Goal: Task Accomplishment & Management: Manage account settings

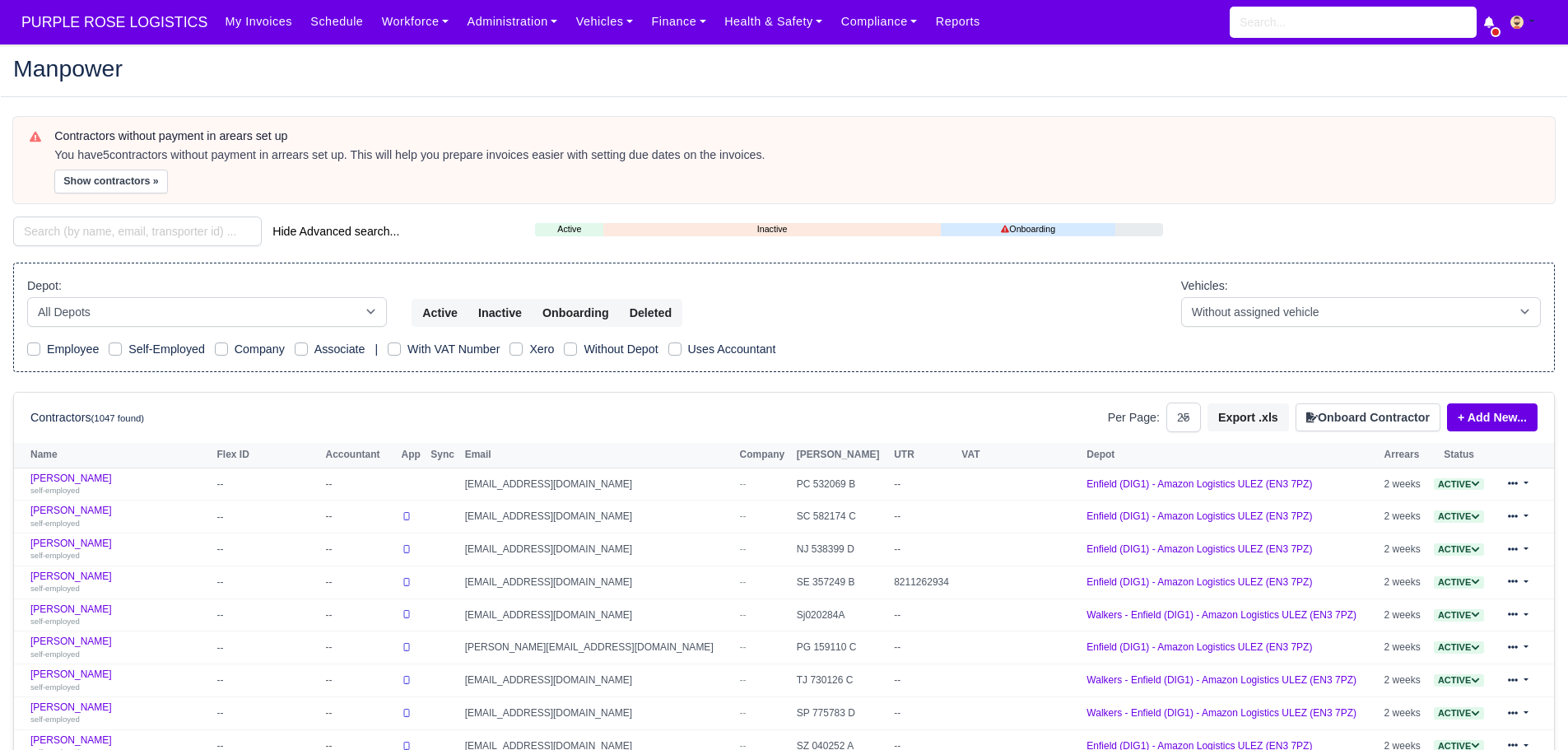
select select "25"
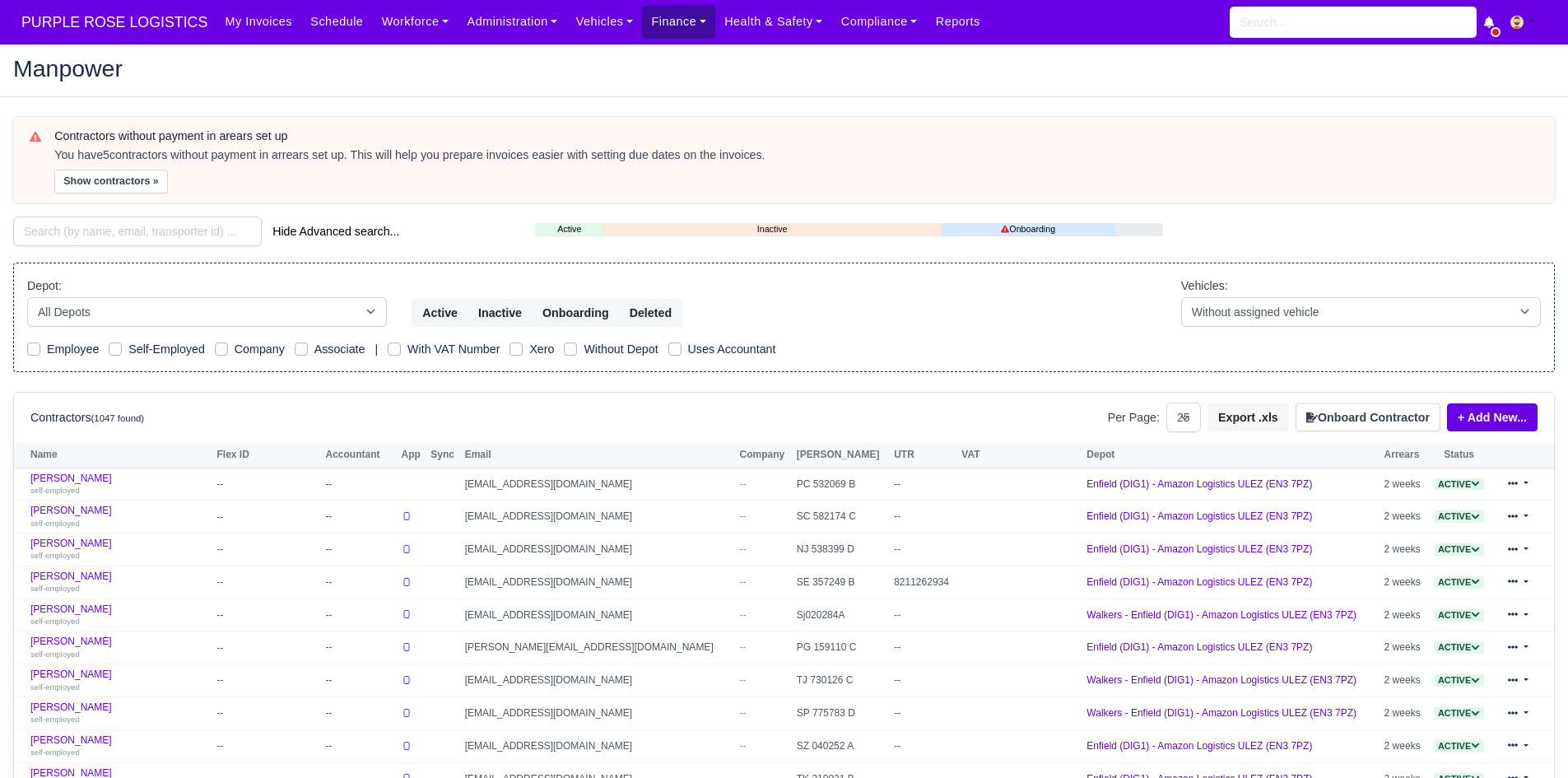
click at [653, 26] on link "Finance" at bounding box center [678, 21] width 73 height 32
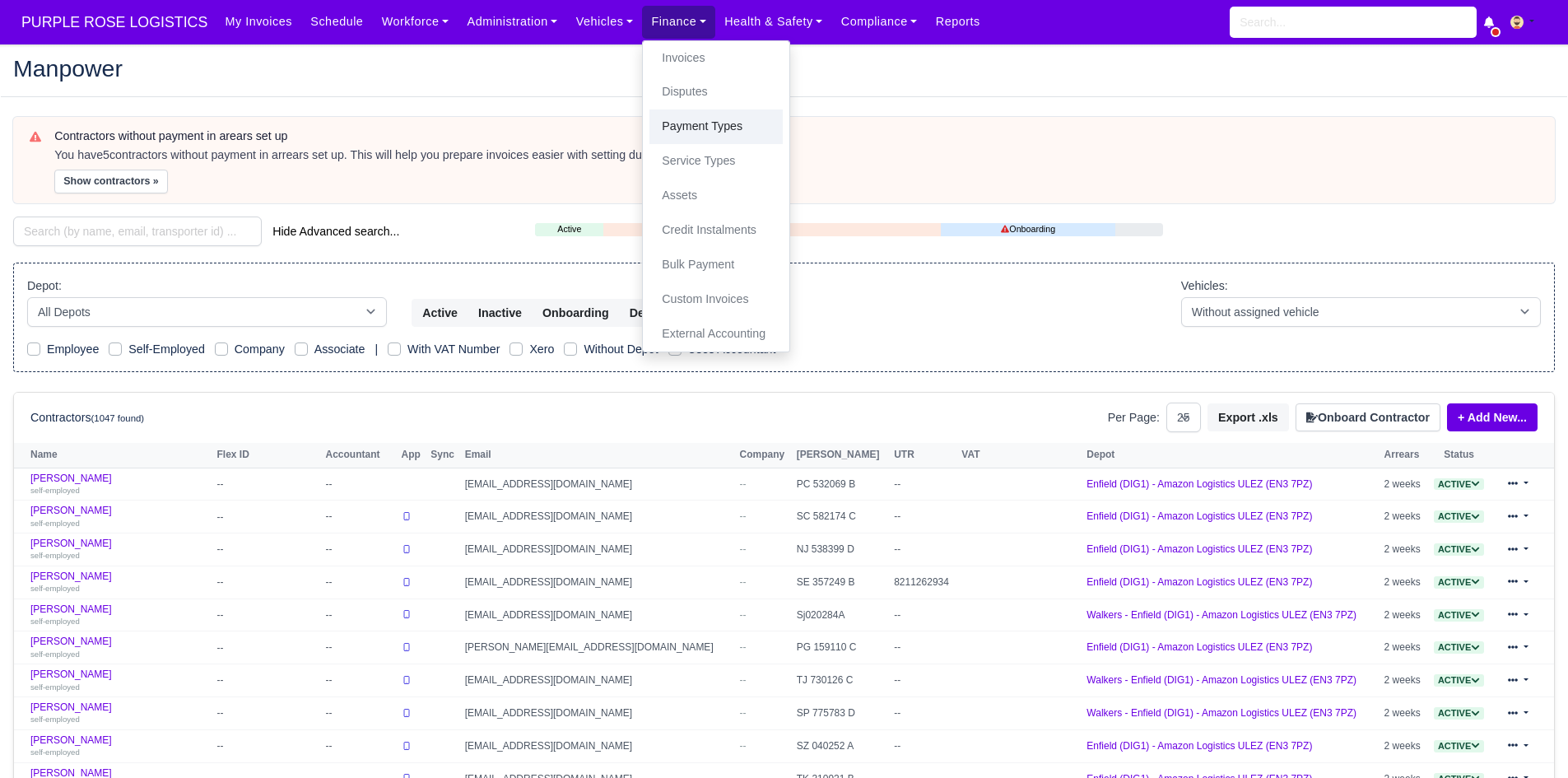
click at [704, 136] on link "Payment Types" at bounding box center [716, 127] width 133 height 35
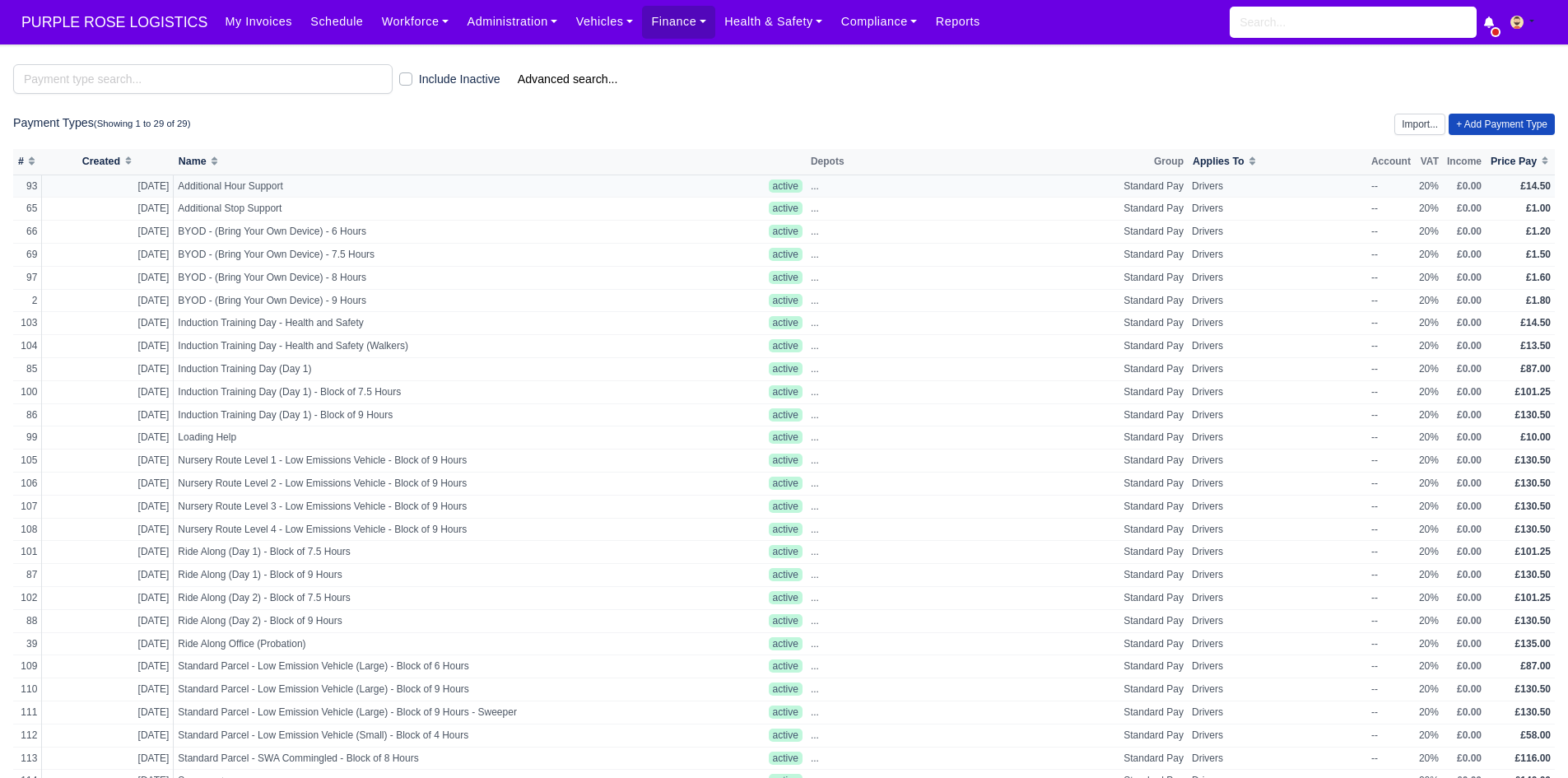
click at [532, 187] on span "Additional Hour Support" at bounding box center [362, 186] width 368 height 14
select select "standard"
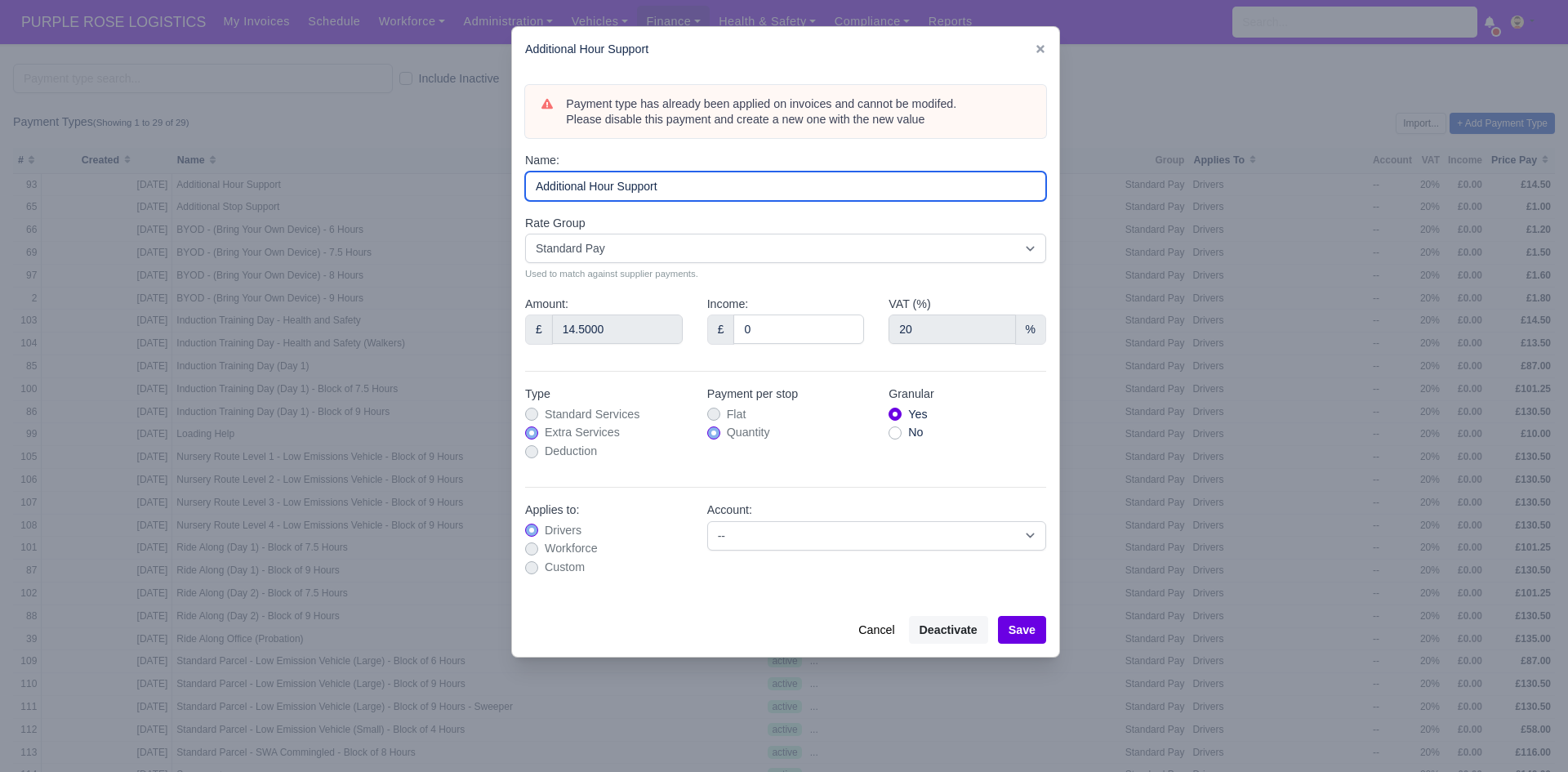
drag, startPoint x: 687, startPoint y: 186, endPoint x: 481, endPoint y: 157, distance: 208.0
click at [481, 157] on div "​ Additional Hour Support Payment type has already been applied on invoices and…" at bounding box center [784, 386] width 1568 height 772
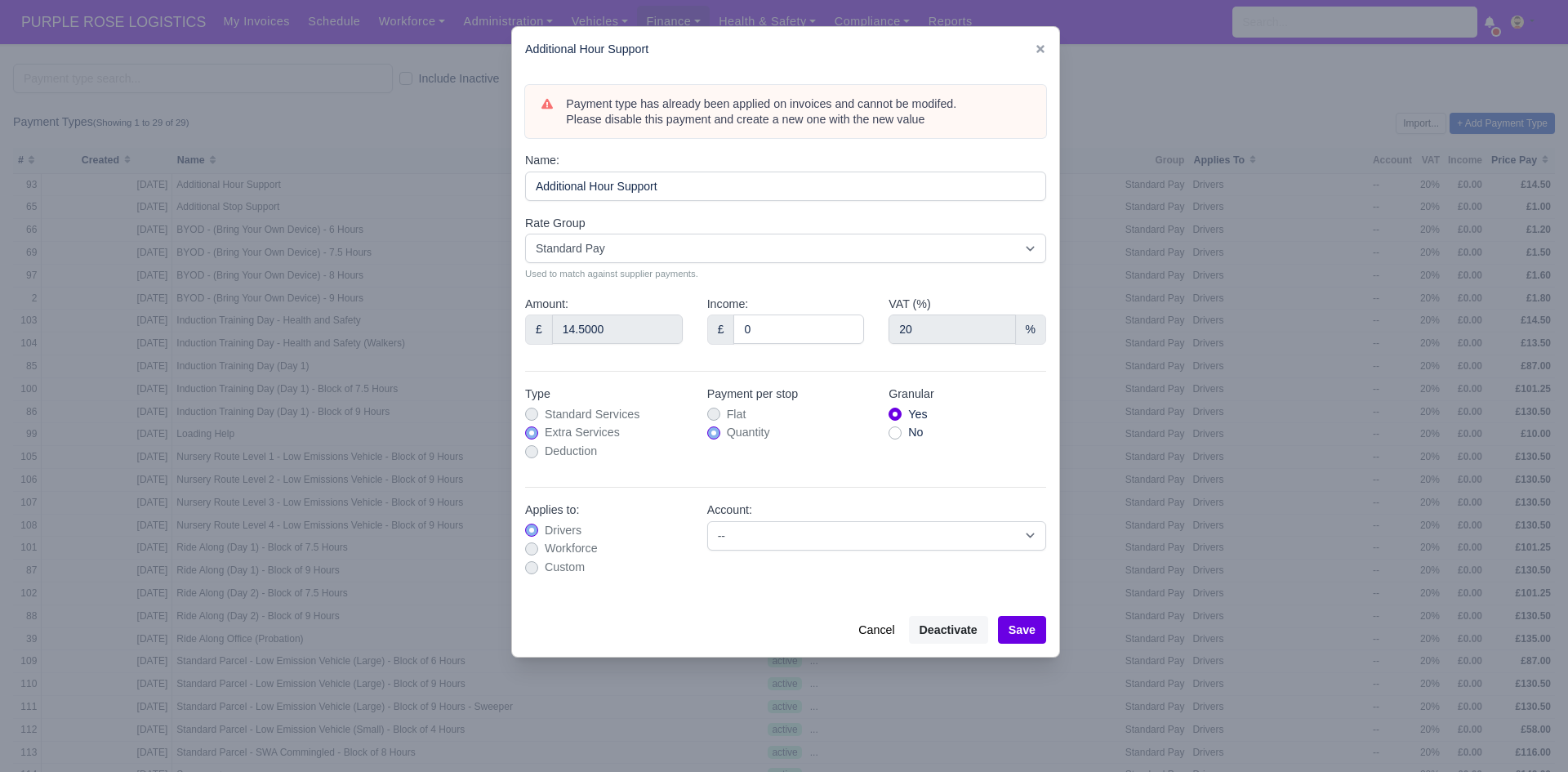
click at [1170, 109] on div at bounding box center [784, 386] width 1568 height 772
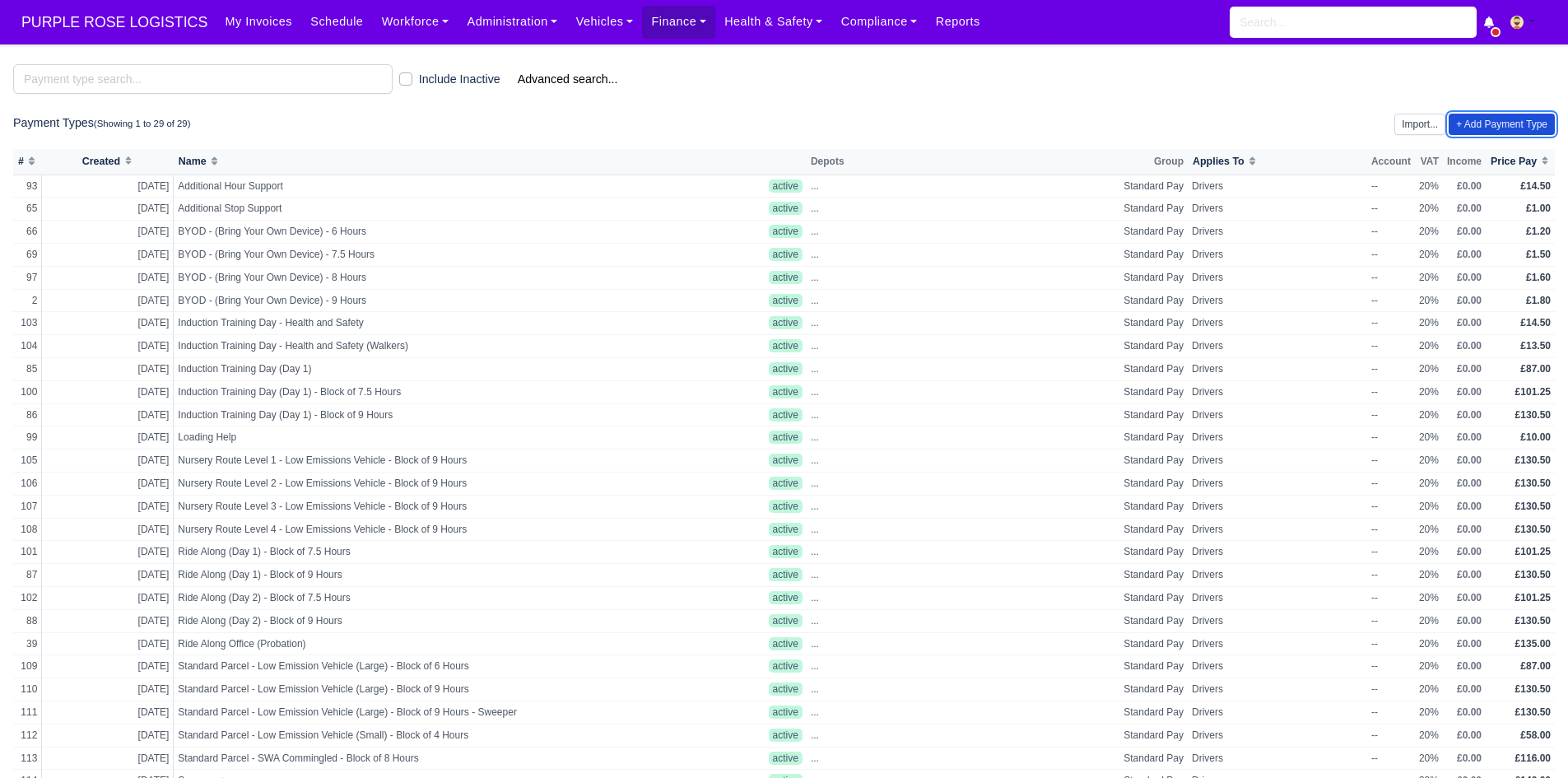
click at [1514, 122] on link "+ Add Payment Type" at bounding box center [1502, 124] width 107 height 21
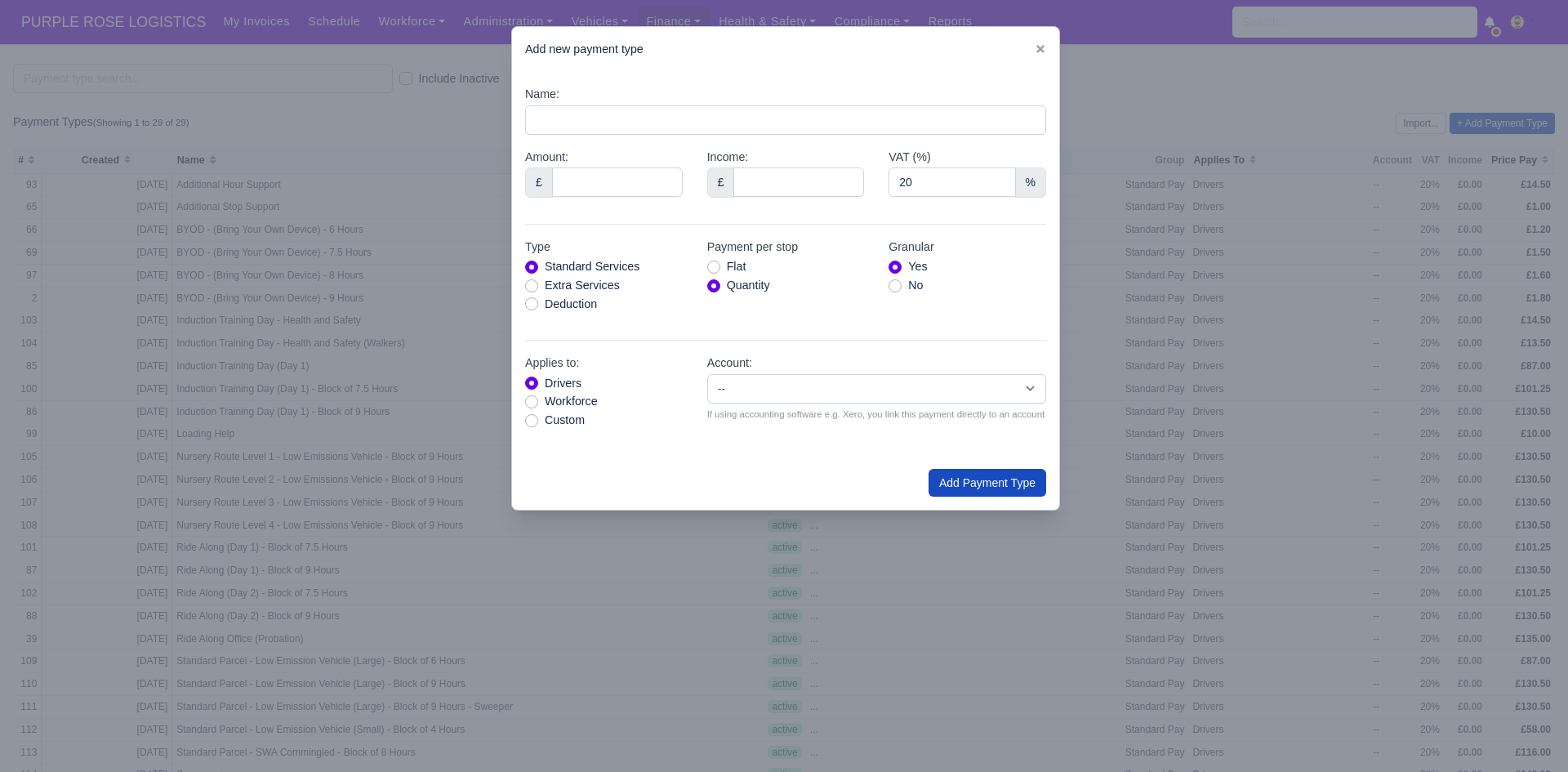
click at [807, 101] on div "Name:" at bounding box center [785, 109] width 521 height 49
click at [756, 120] on input "Name:" at bounding box center [785, 120] width 521 height 30
paste input "Additional Hour Support"
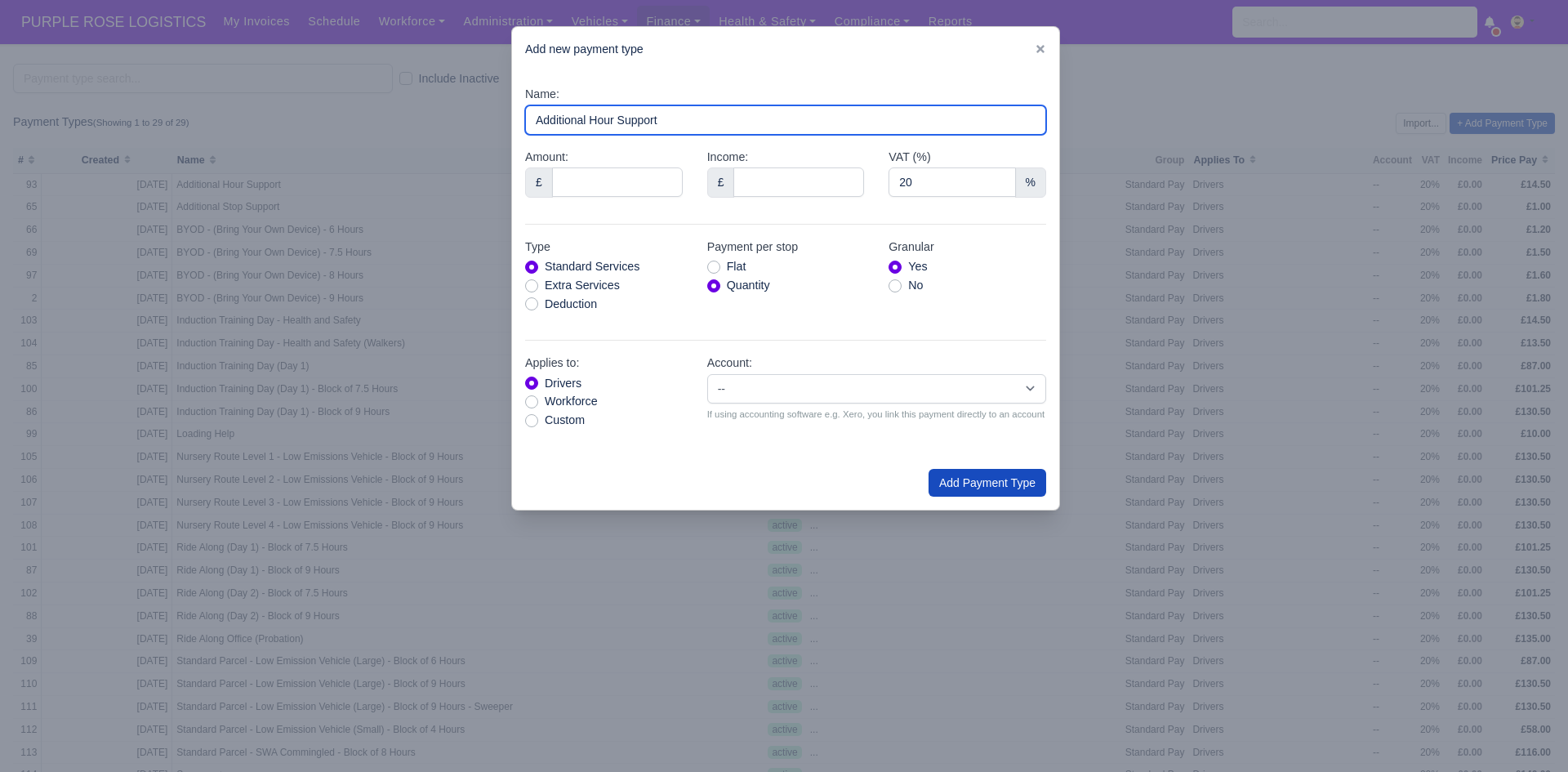
type input "Additional Hour Support"
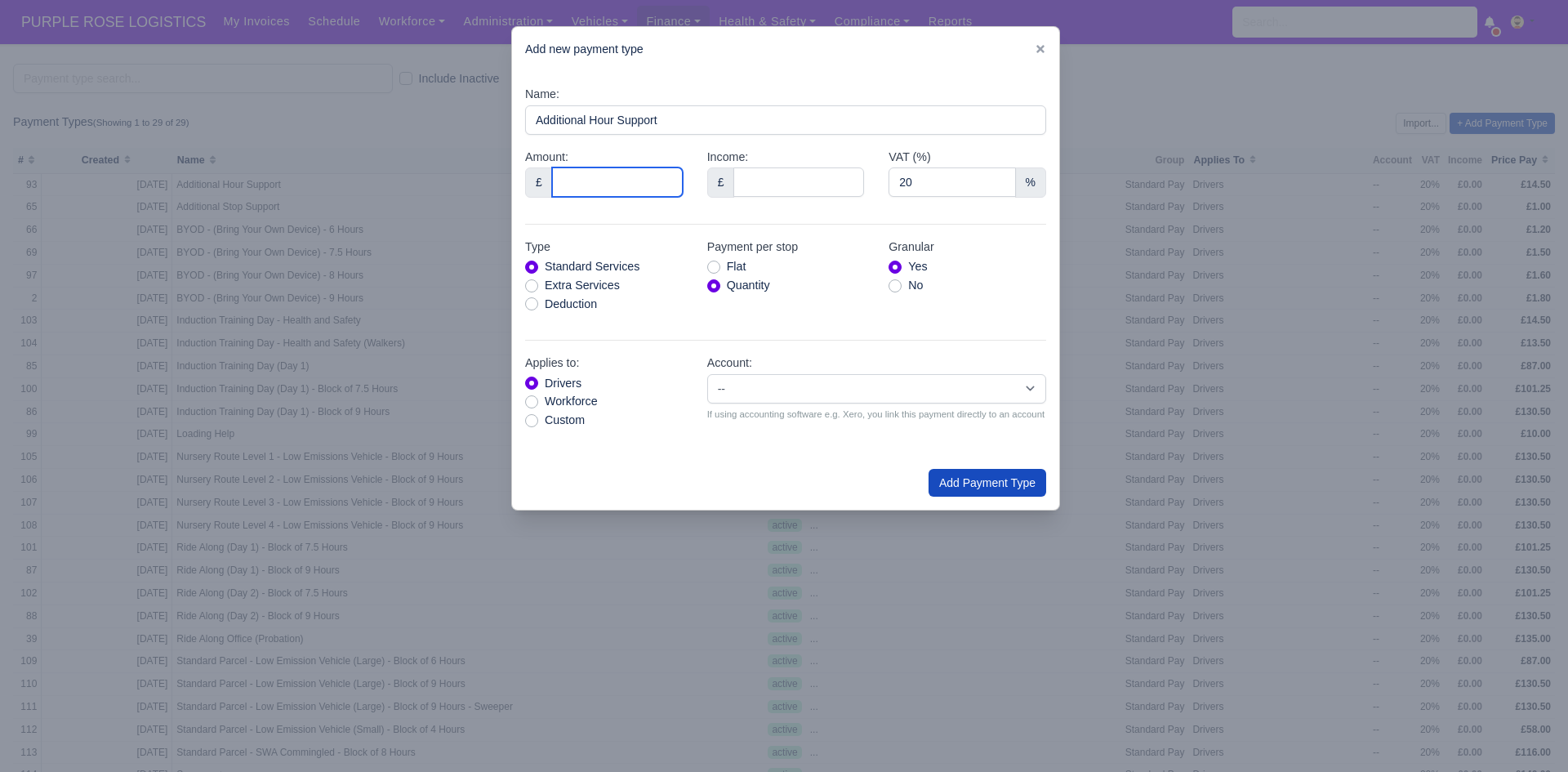
click at [639, 175] on input "Amount:" at bounding box center [617, 182] width 130 height 30
type input "13.50"
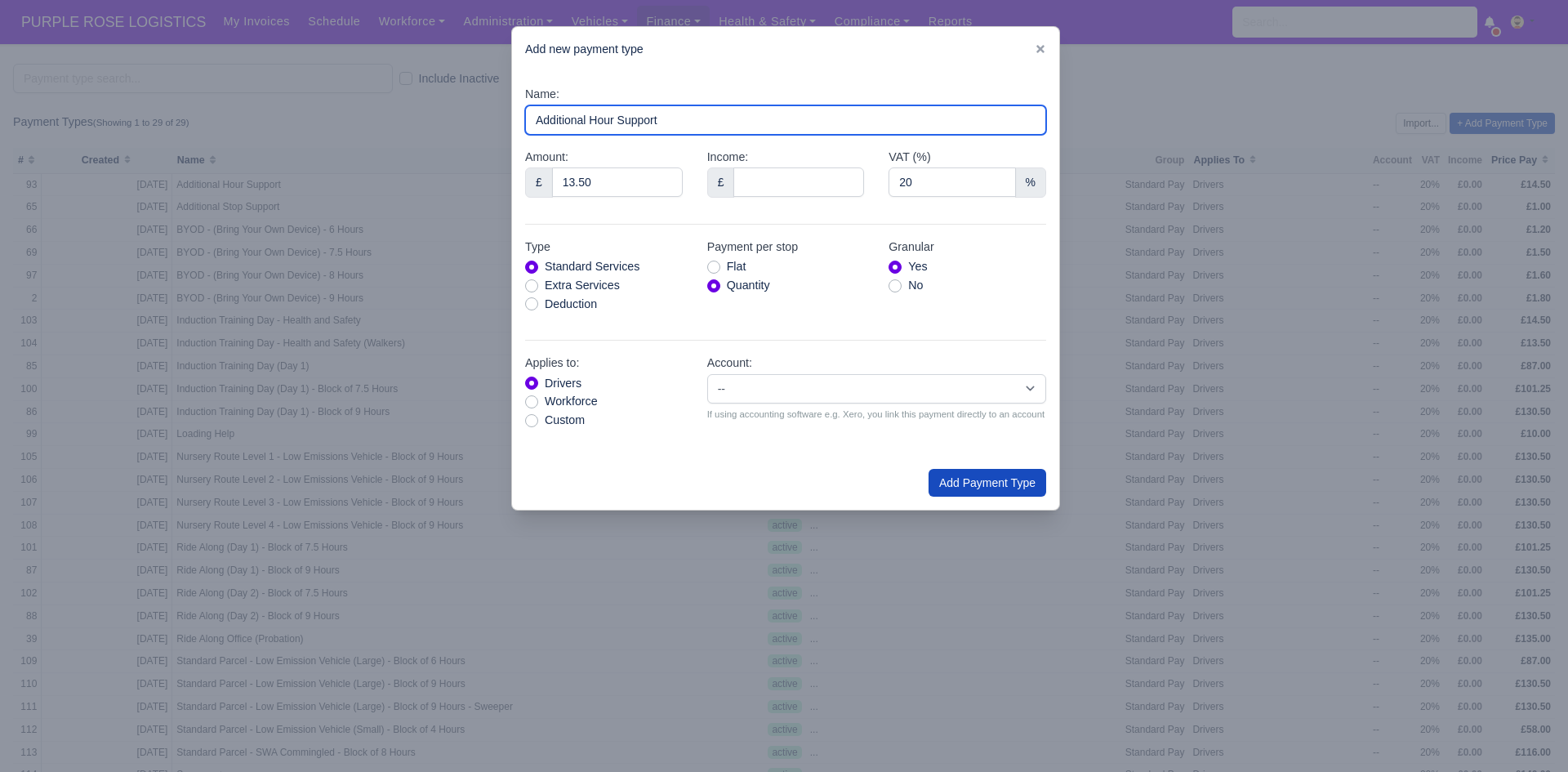
click at [705, 118] on input "Additional Hour Support" at bounding box center [785, 120] width 521 height 30
type input "Additional Hour Support (Walkers)"
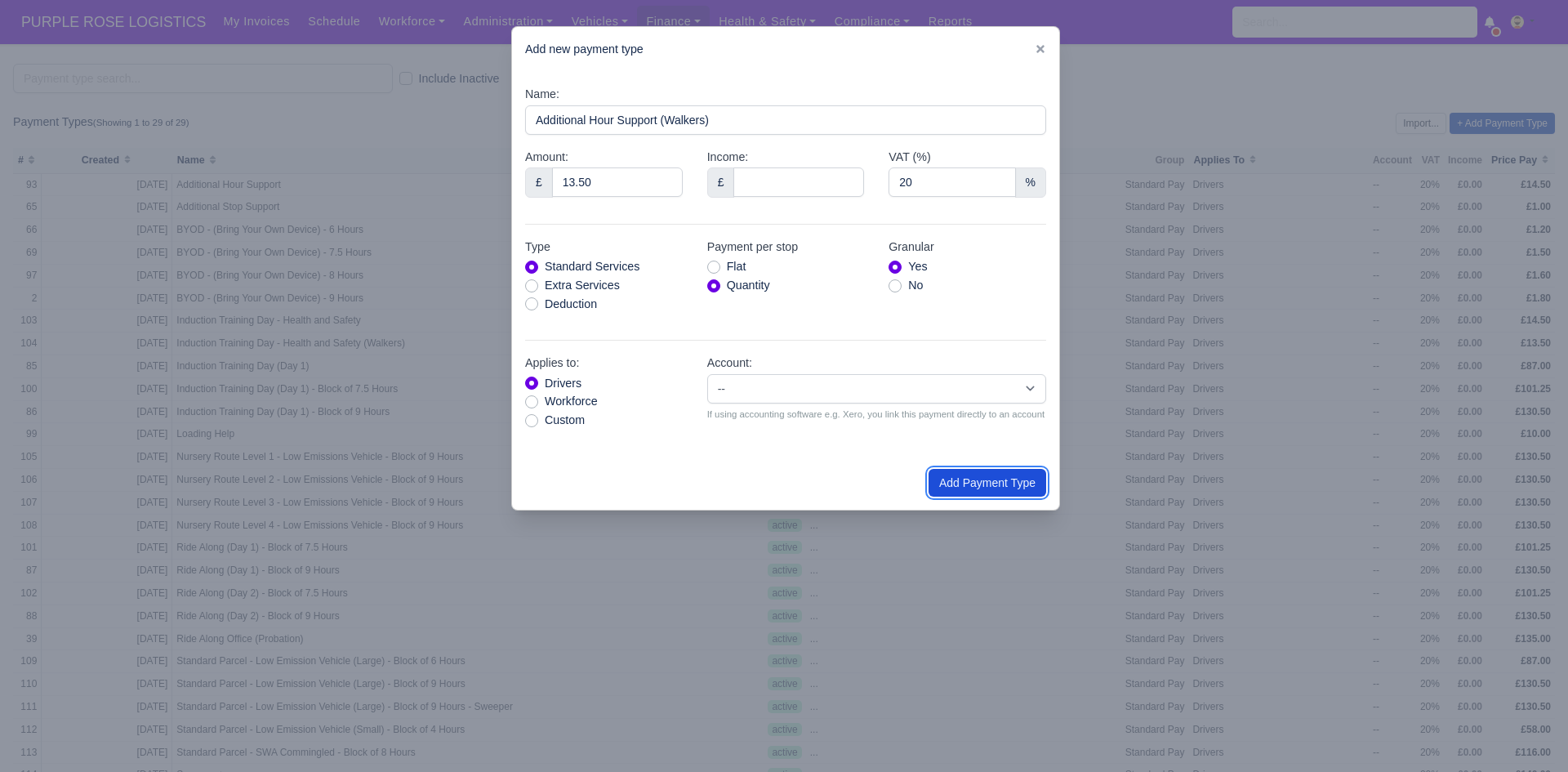
click at [962, 482] on button "Add Payment Type" at bounding box center [987, 482] width 118 height 28
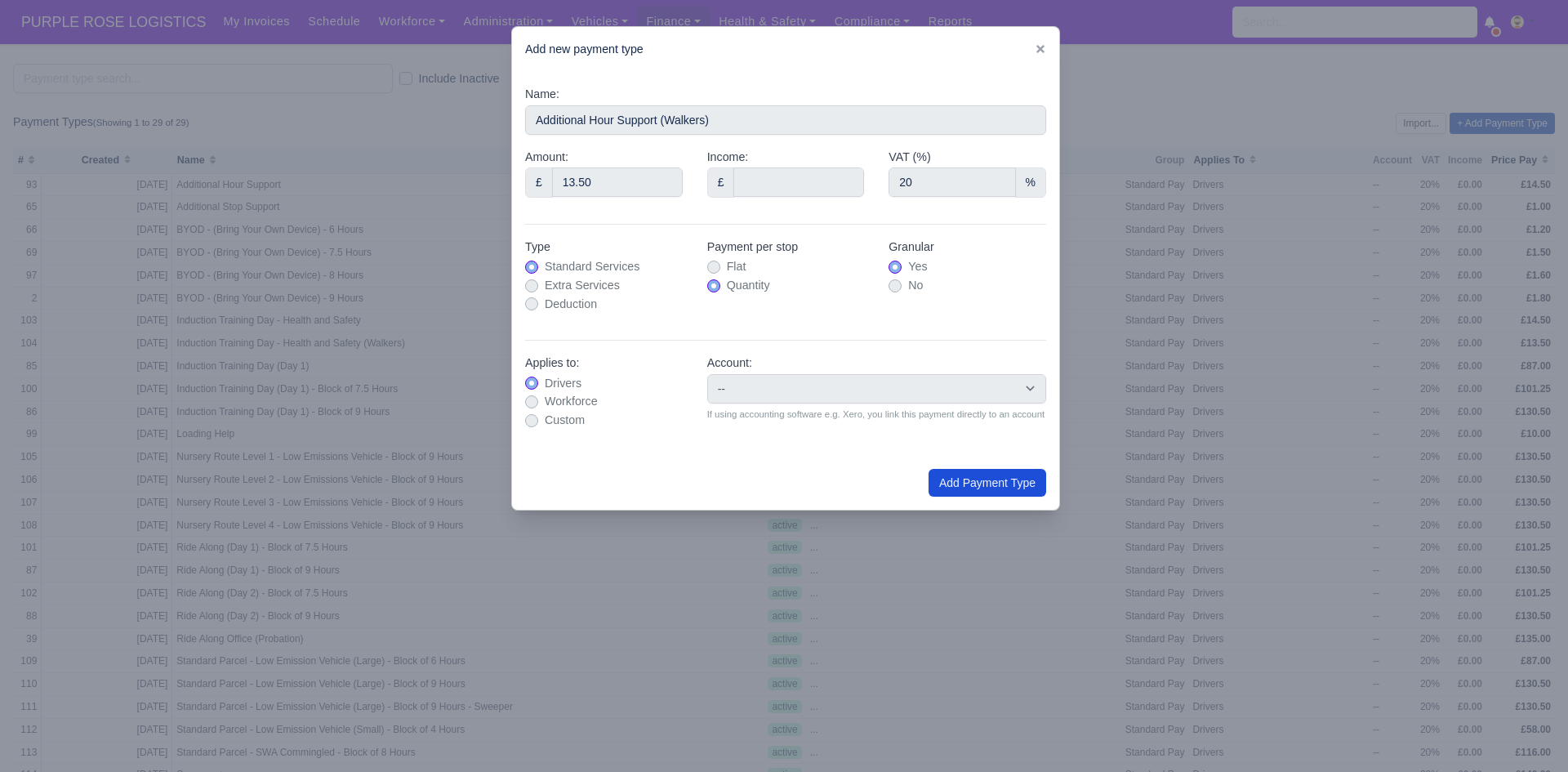
type input "0"
